Goal: Check status: Check status

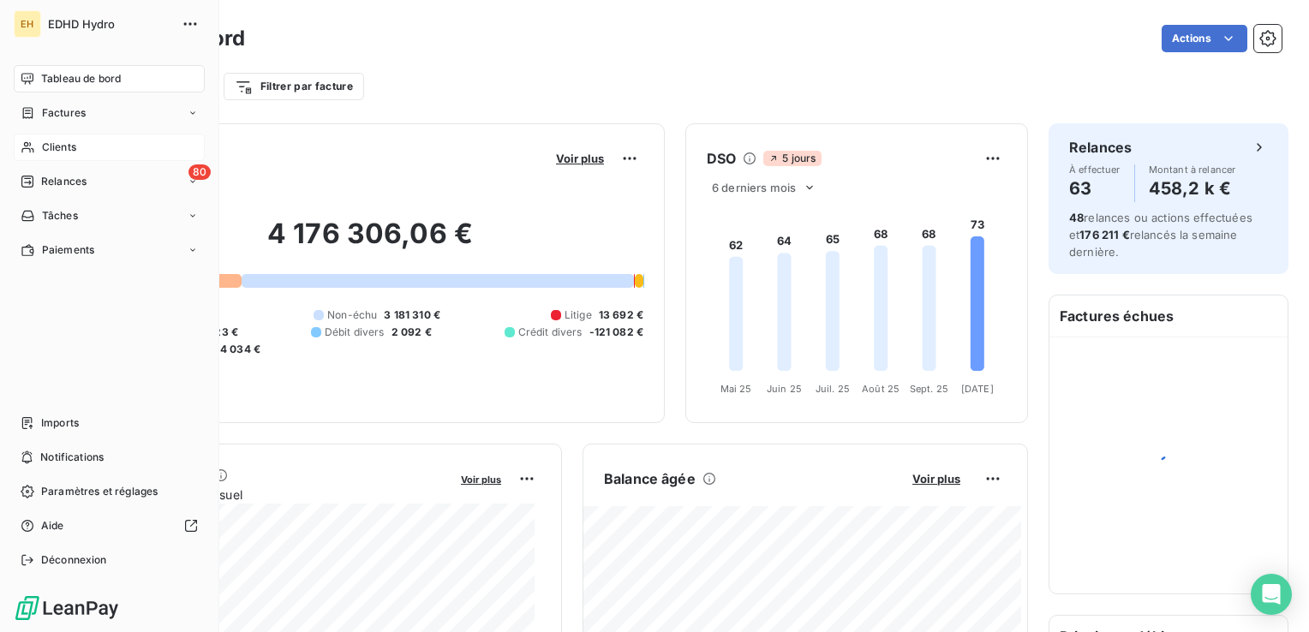
click at [55, 140] on span "Clients" at bounding box center [59, 147] width 34 height 15
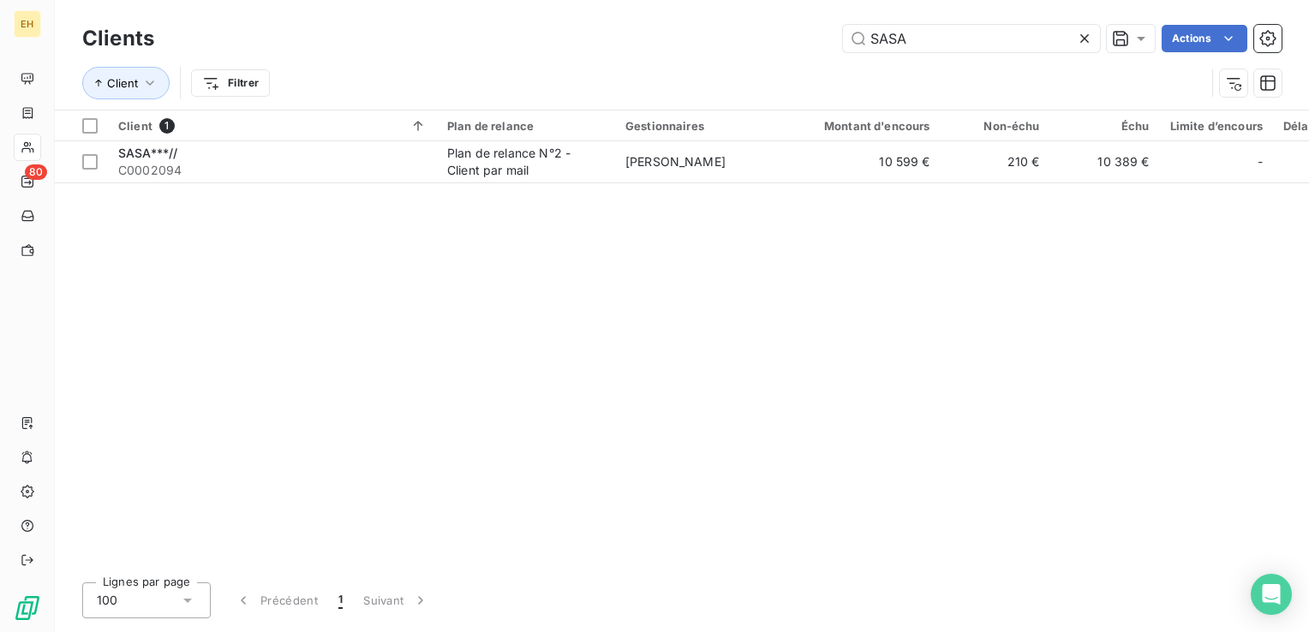
type input "SASA"
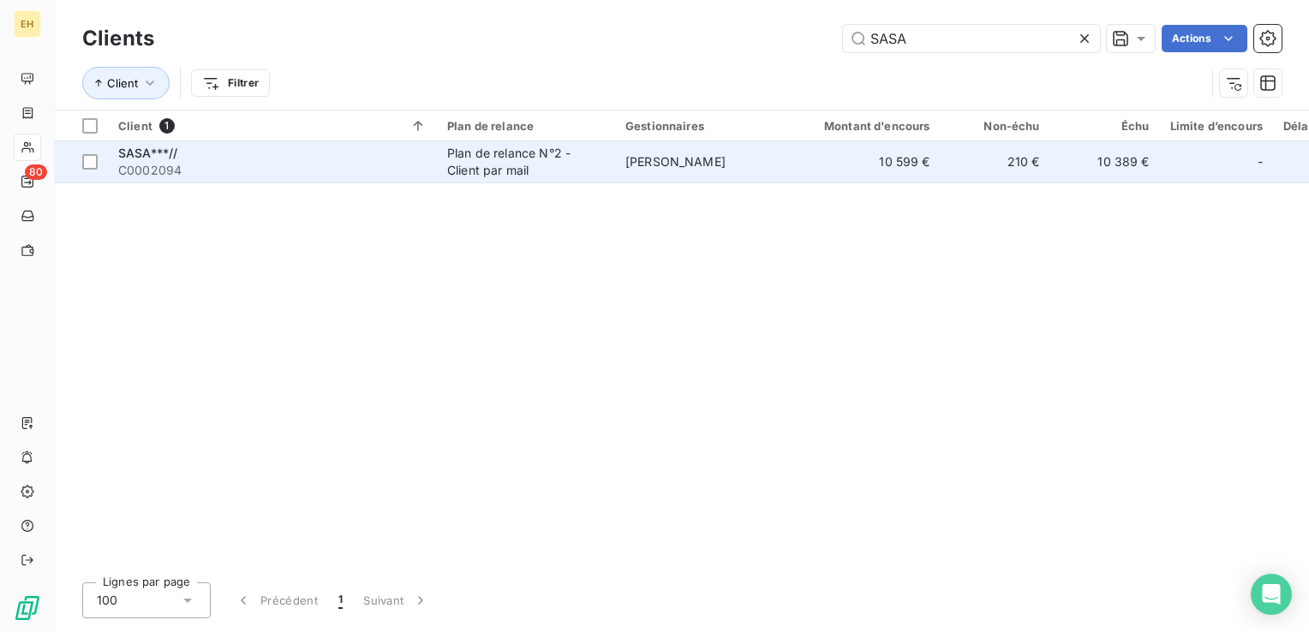
click at [194, 176] on span "C0002094" at bounding box center [272, 170] width 308 height 17
